Goal: Find specific page/section: Find specific page/section

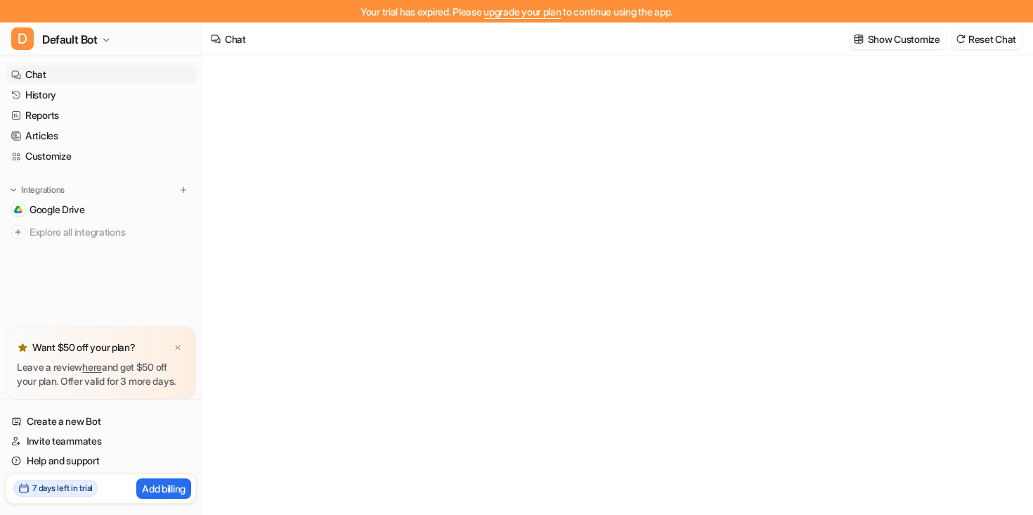
type textarea "**********"
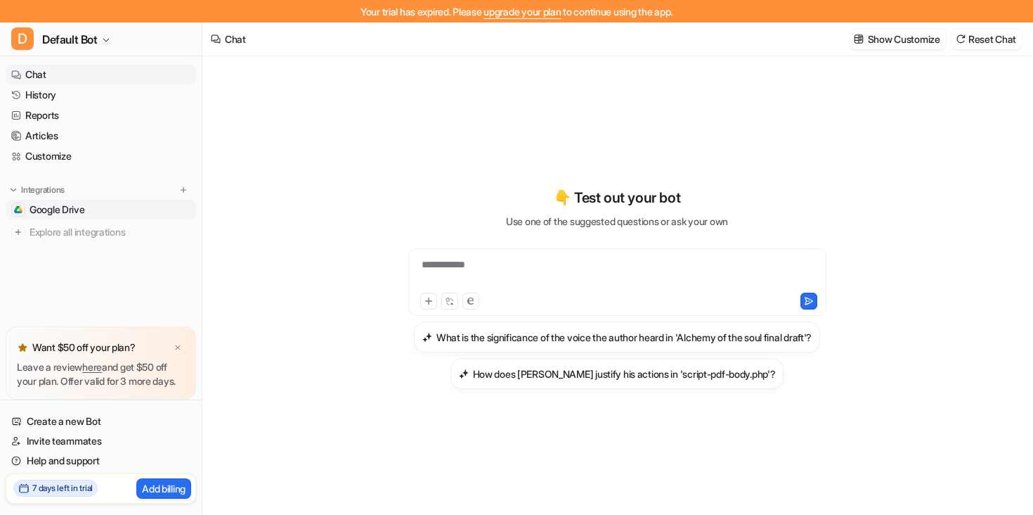
click at [41, 208] on span "Google Drive" at bounding box center [58, 209] width 56 height 14
click at [46, 117] on link "Reports" at bounding box center [101, 115] width 190 height 20
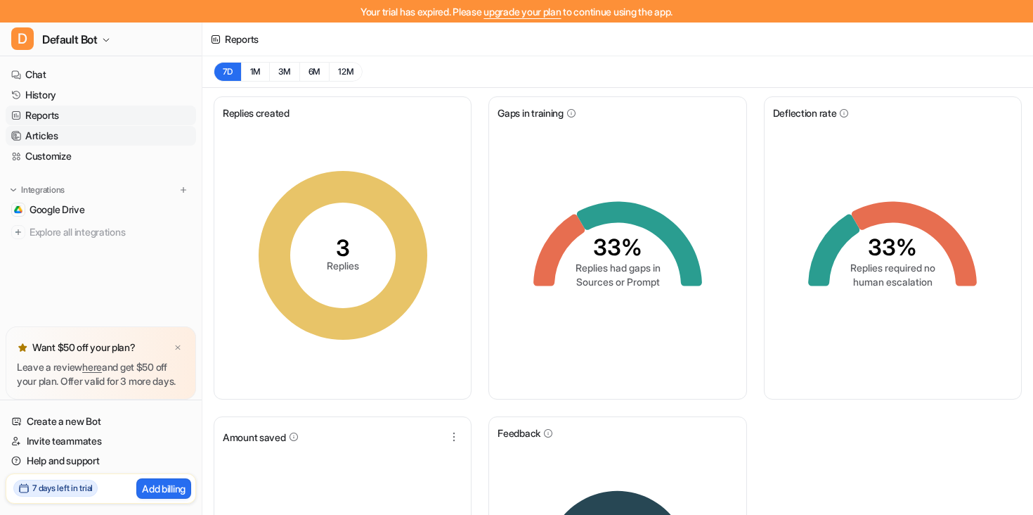
click at [41, 134] on link "Articles" at bounding box center [101, 136] width 190 height 20
